Goal: Information Seeking & Learning: Learn about a topic

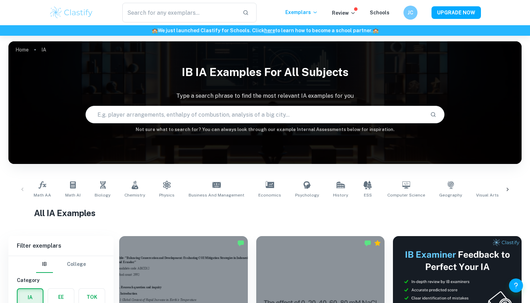
scroll to position [78, 0]
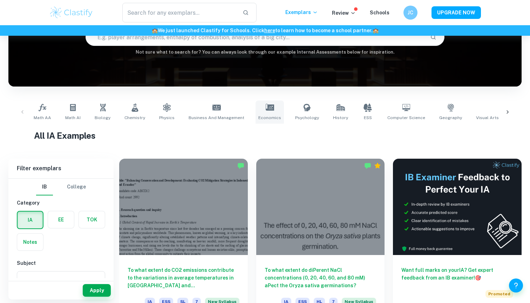
click at [267, 116] on span "Economics" at bounding box center [270, 118] width 23 height 6
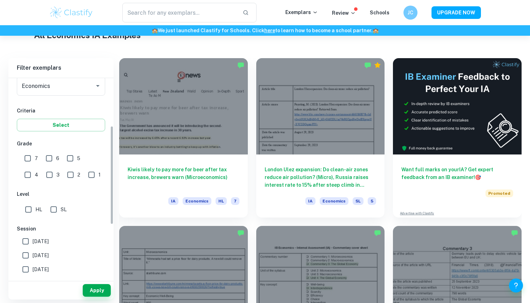
scroll to position [108, 0]
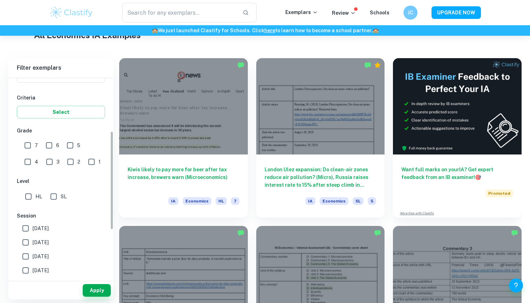
click at [26, 143] on input "7" at bounding box center [28, 146] width 14 height 14
checkbox input "true"
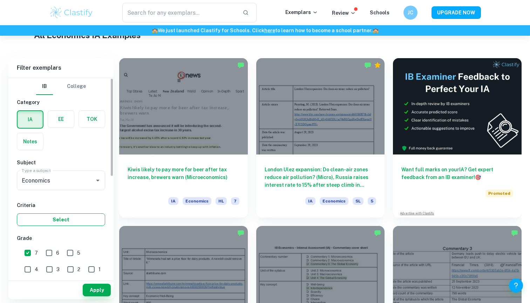
scroll to position [162, 0]
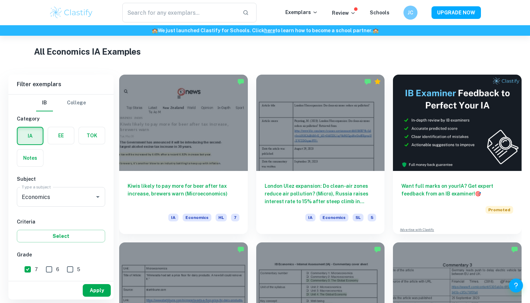
click at [94, 295] on button "Apply" at bounding box center [97, 291] width 28 height 13
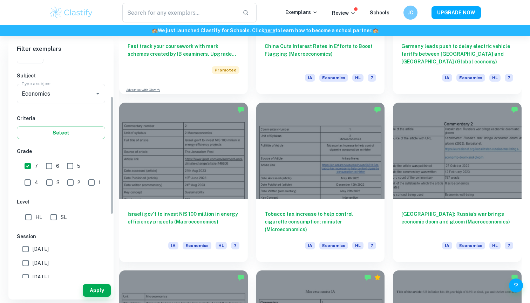
scroll to position [72, 0]
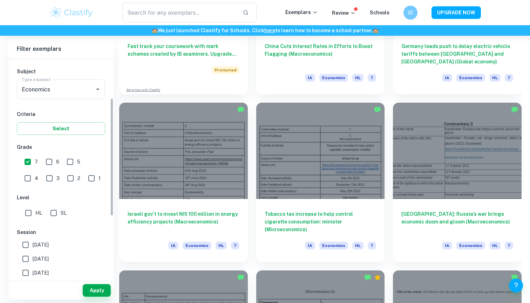
click at [55, 214] on input "SL" at bounding box center [54, 213] width 14 height 14
checkbox input "true"
click at [98, 293] on button "Apply" at bounding box center [97, 291] width 28 height 13
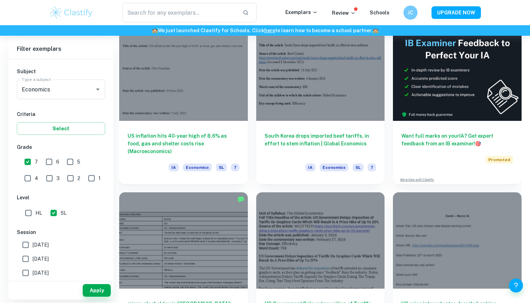
scroll to position [213, 0]
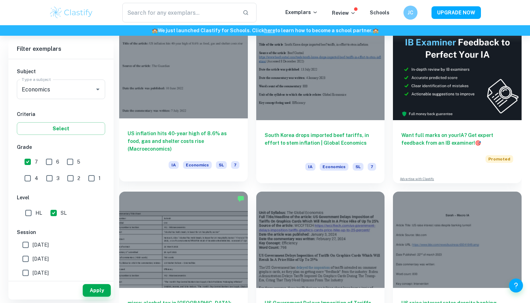
click at [220, 112] on div at bounding box center [183, 70] width 129 height 96
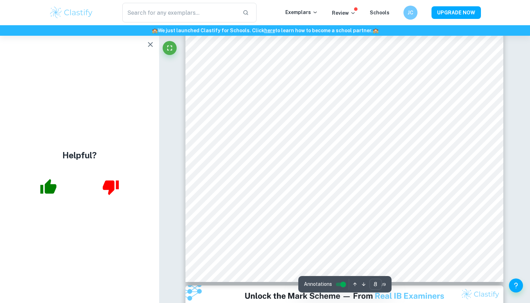
scroll to position [3483, 0]
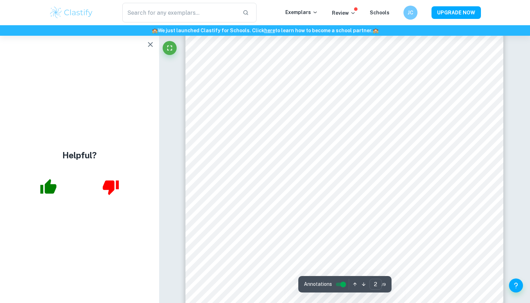
type input "1"
